Goal: Share content: Share content

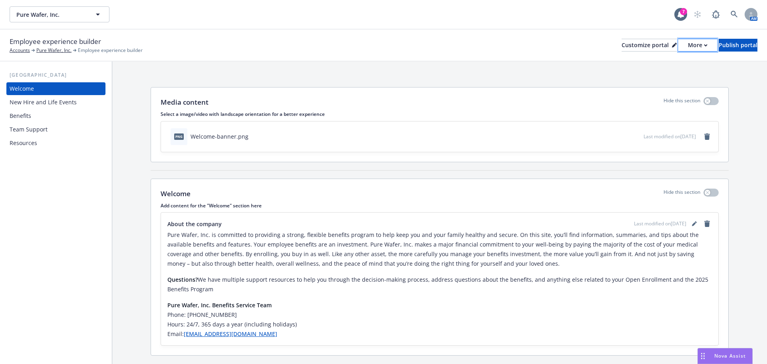
click at [688, 46] on div "More" at bounding box center [698, 45] width 20 height 12
click at [660, 78] on link "Copy portal link" at bounding box center [655, 79] width 73 height 16
